Goal: Task Accomplishment & Management: Manage account settings

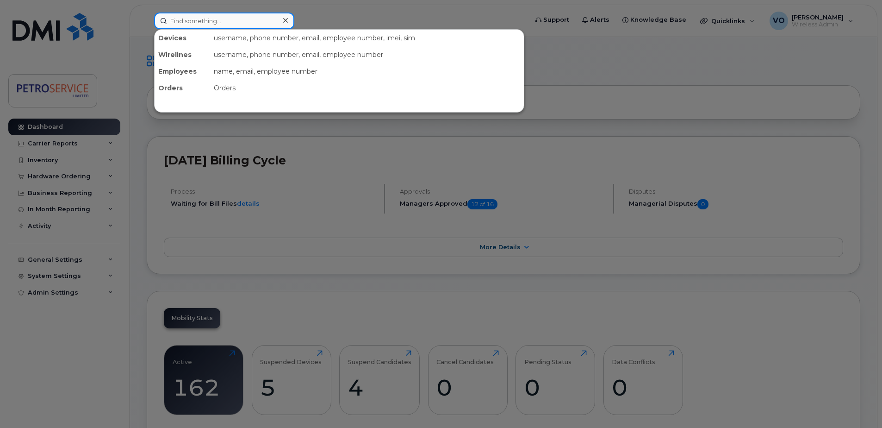
click at [178, 13] on input at bounding box center [224, 20] width 140 height 17
paste input "[PHONE_NUMBER]"
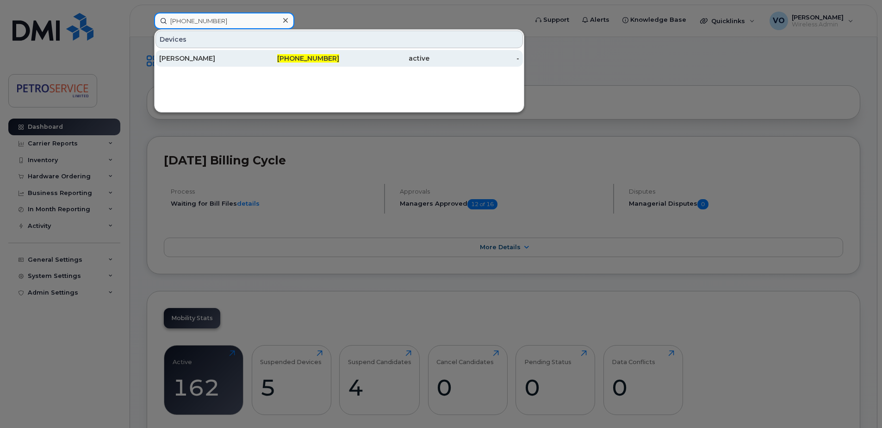
type input "306-529-5350"
click at [267, 56] on div "306-529-5350" at bounding box center [294, 58] width 90 height 9
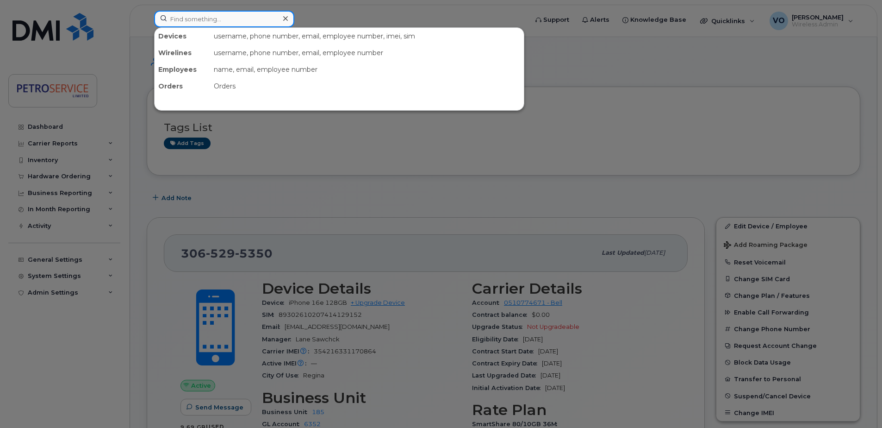
click at [222, 20] on input at bounding box center [224, 19] width 140 height 17
paste input "[PHONE_NUMBER]"
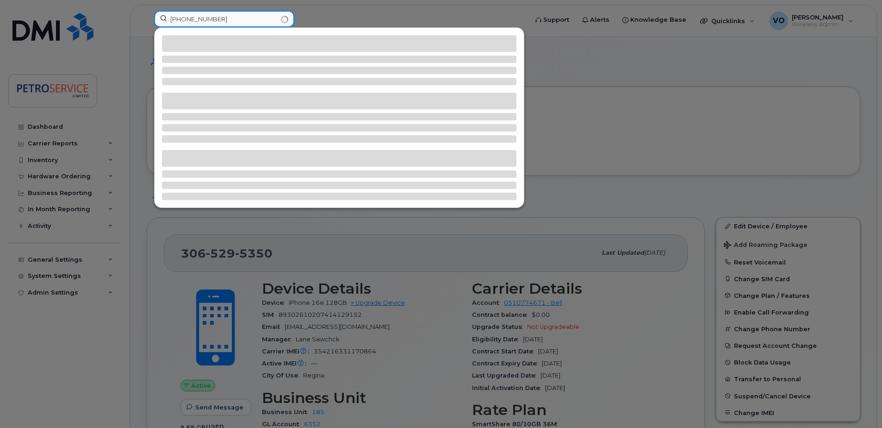
type input "[PHONE_NUMBER]"
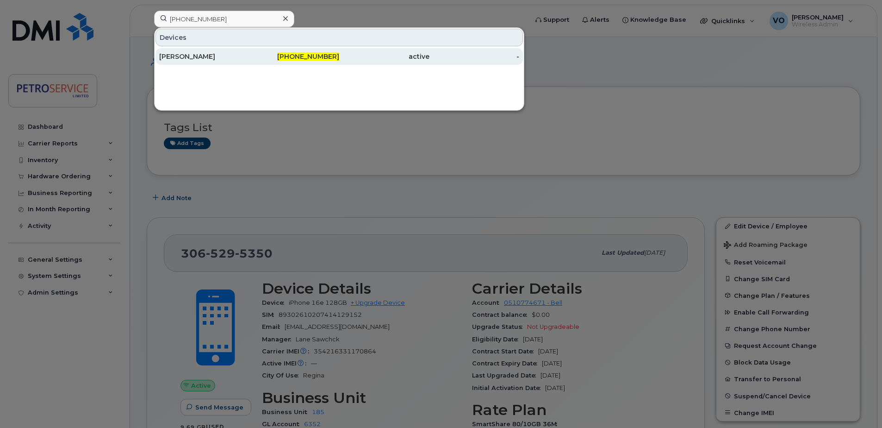
click at [303, 58] on span "[PHONE_NUMBER]" at bounding box center [308, 56] width 62 height 8
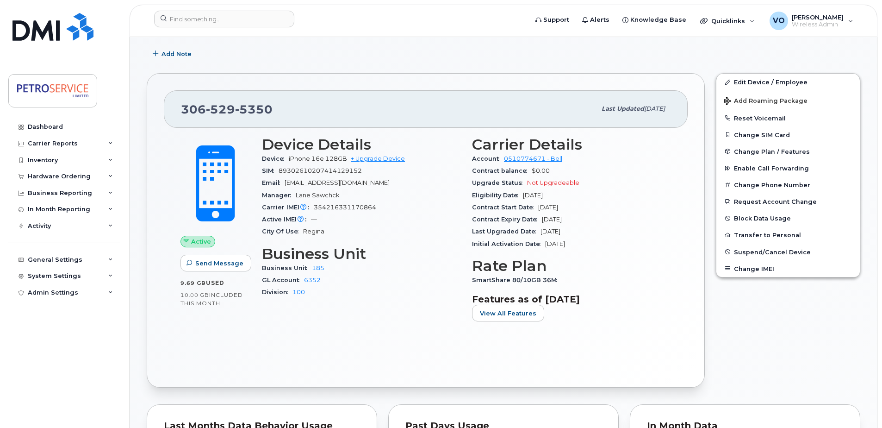
scroll to position [93, 0]
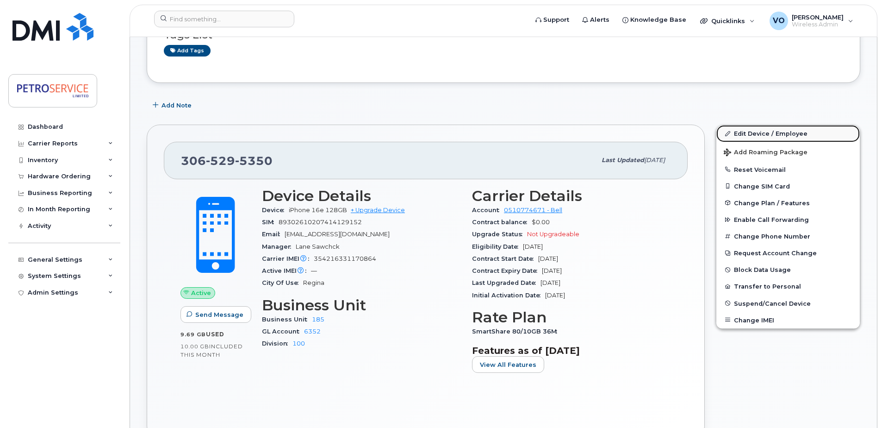
click at [762, 134] on link "Edit Device / Employee" at bounding box center [787, 133] width 143 height 17
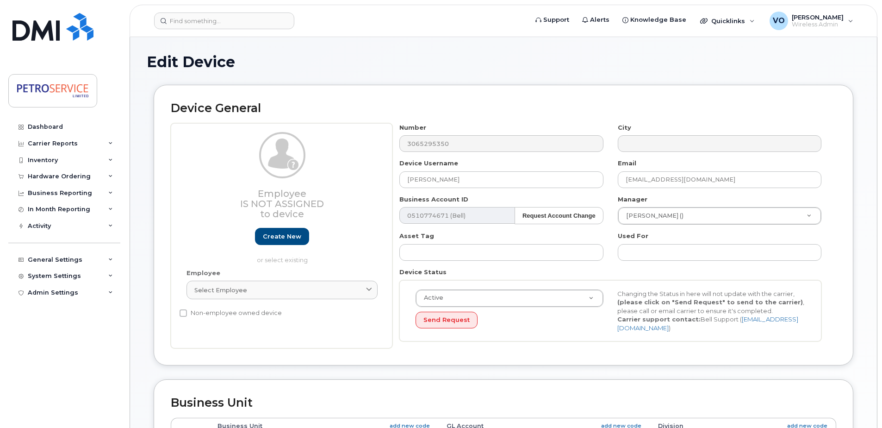
select select "4468794"
select select "4468803"
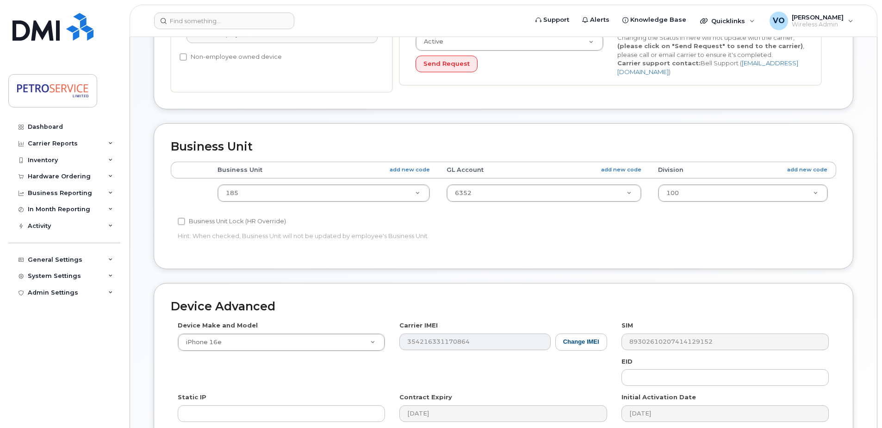
scroll to position [324, 0]
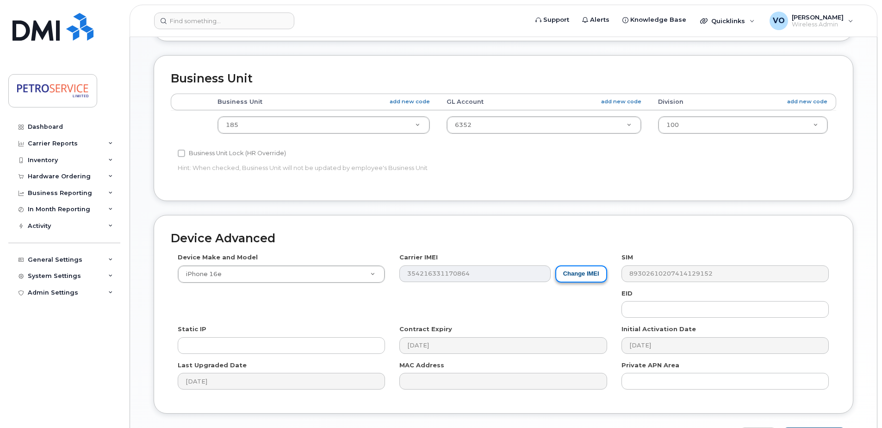
click at [572, 276] on button "Change IMEI" at bounding box center [581, 273] width 52 height 17
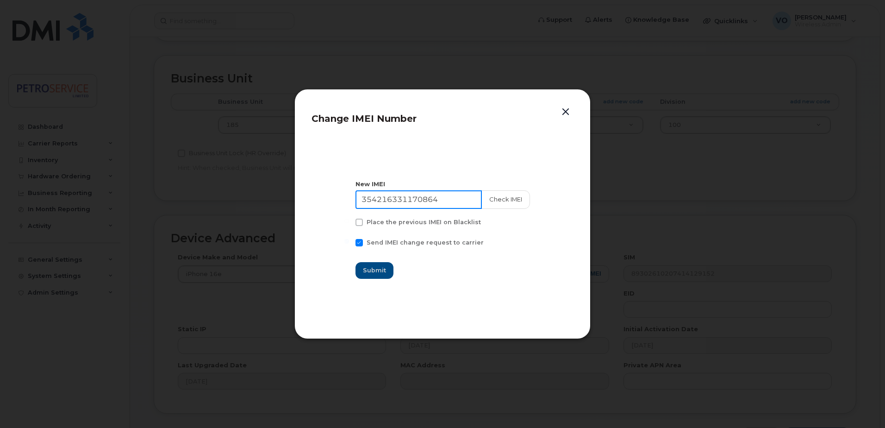
drag, startPoint x: 455, startPoint y: 201, endPoint x: 256, endPoint y: 186, distance: 199.6
click at [256, 186] on div "Change IMEI Number New IMEI 354216331170864 Check IMEI Place the previous IMEI …" at bounding box center [442, 214] width 885 height 428
paste input "0702698511026"
type input "350702698511026"
click at [507, 197] on button "Check IMEI" at bounding box center [505, 199] width 49 height 19
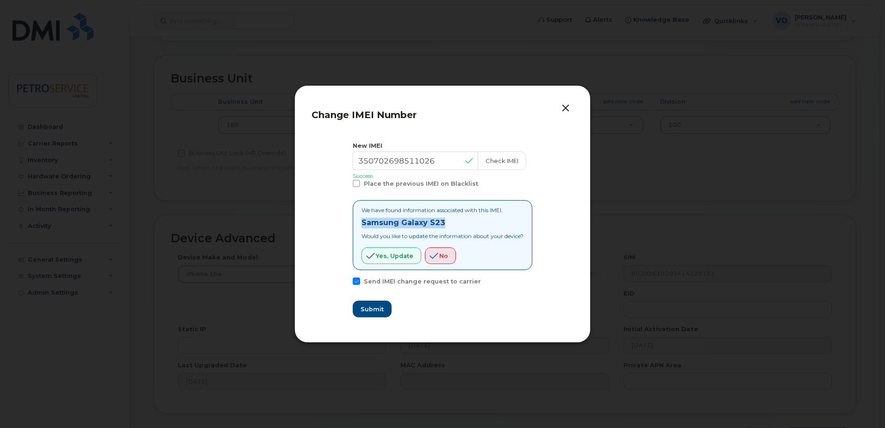
drag, startPoint x: 445, startPoint y: 223, endPoint x: 342, endPoint y: 219, distance: 103.3
click at [342, 219] on section "New IMEI 350702698511026 Check IMEI Success Place the previous IMEI on Blacklis…" at bounding box center [442, 229] width 262 height 193
copy strong "Samsung Galaxy S23"
click at [388, 256] on span "Yes, update" at bounding box center [394, 255] width 37 height 9
click at [367, 309] on span "Submit" at bounding box center [371, 309] width 23 height 9
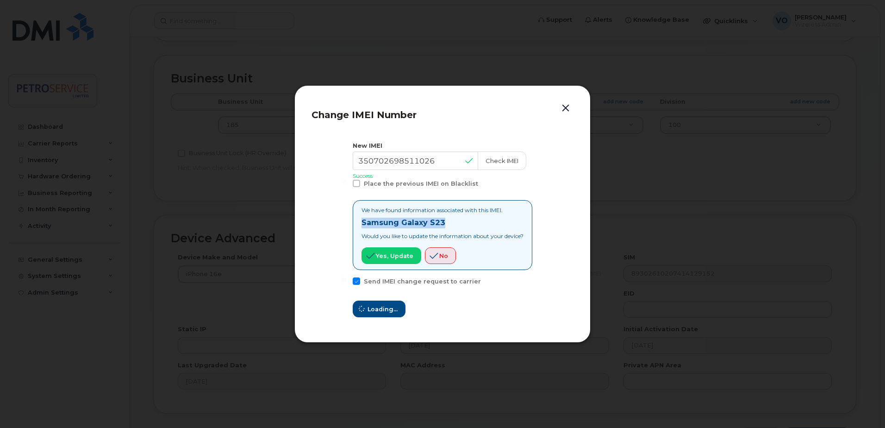
type input "350702698511026"
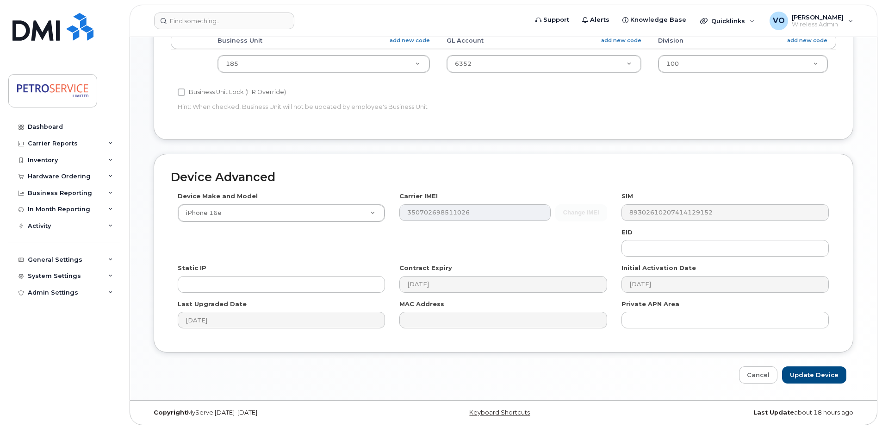
scroll to position [387, 0]
click at [224, 201] on div "Device Make and Model iPhone 16e Android TCL 502 Watch Apple Watch S9 41mm Andr…" at bounding box center [282, 205] width 222 height 30
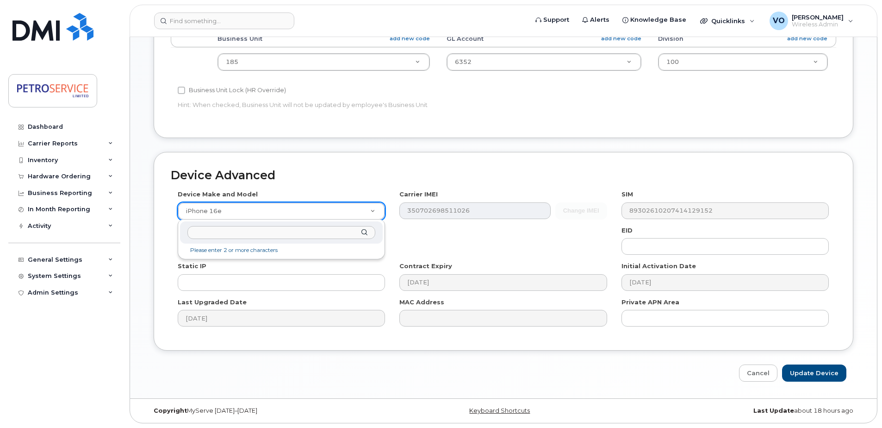
click at [225, 235] on input "text" at bounding box center [281, 232] width 188 height 13
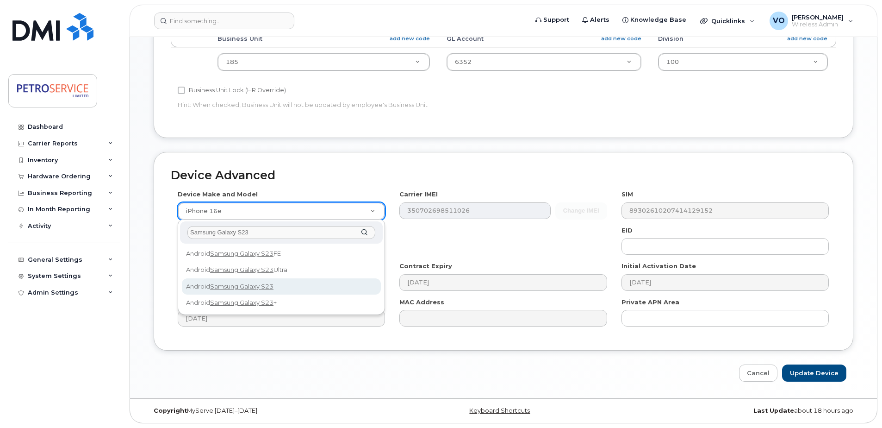
type input "Samsung Galaxy S23"
select select "2914"
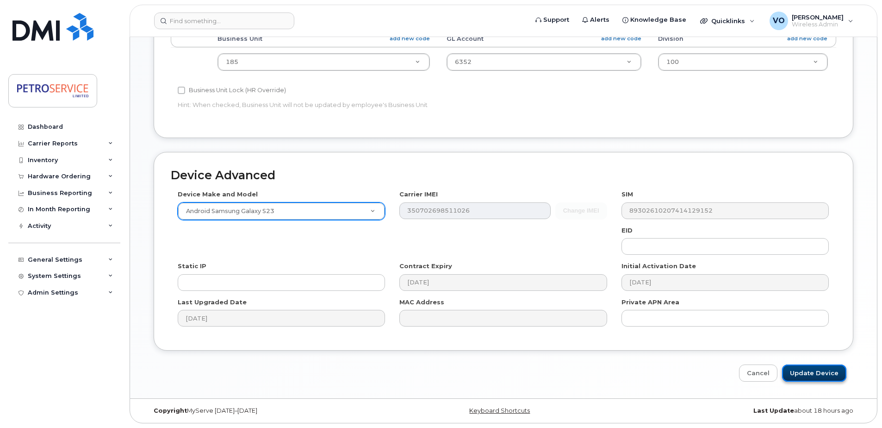
click at [817, 375] on input "Update Device" at bounding box center [814, 372] width 64 height 17
type input "Saving..."
